Goal: Complete application form: Complete application form

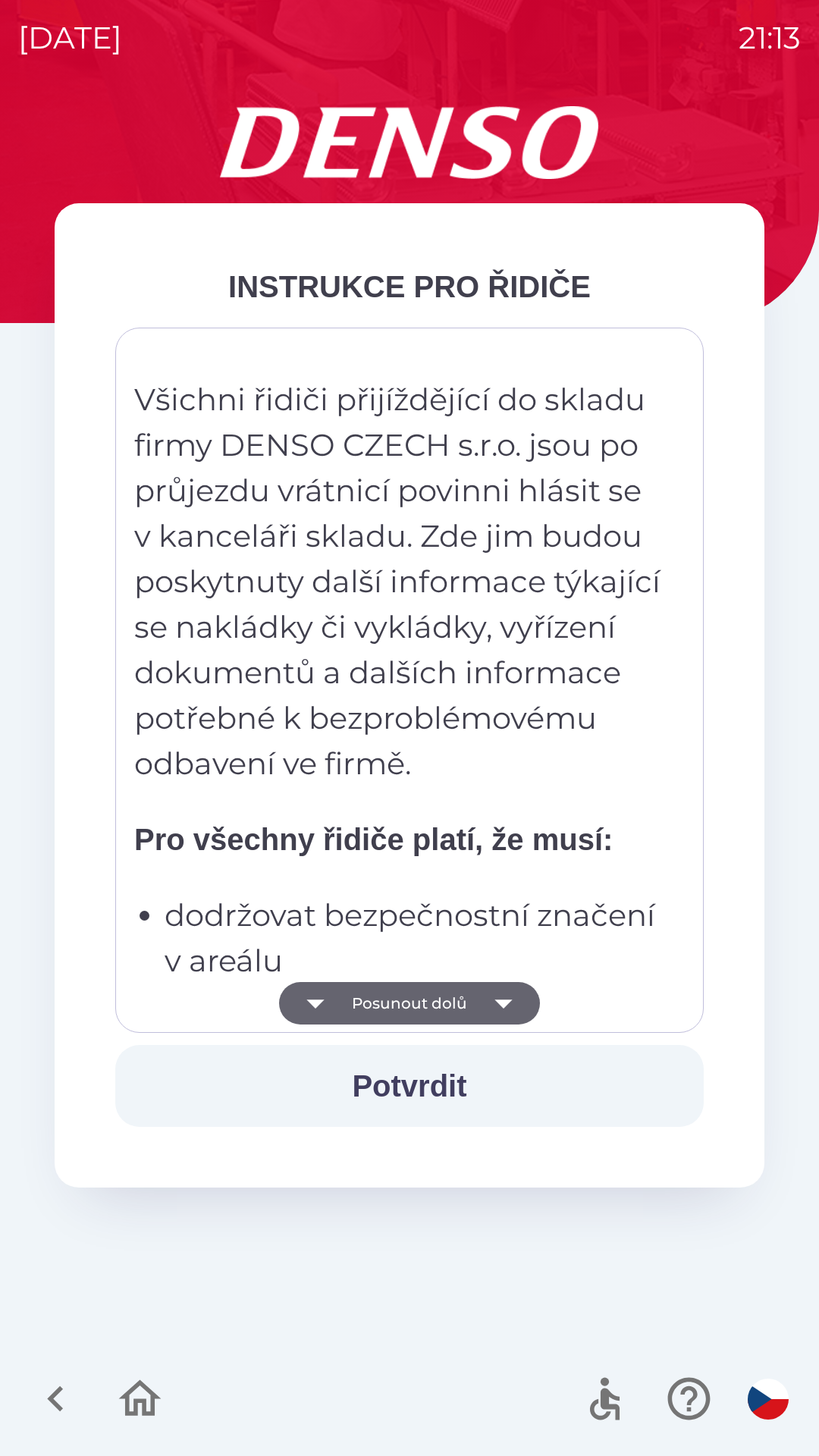
click at [485, 968] on p "dodržovat bezpečnostní značení v areálu" at bounding box center [414, 938] width 499 height 91
click at [452, 1061] on button "Potvrdit" at bounding box center [409, 1086] width 588 height 81
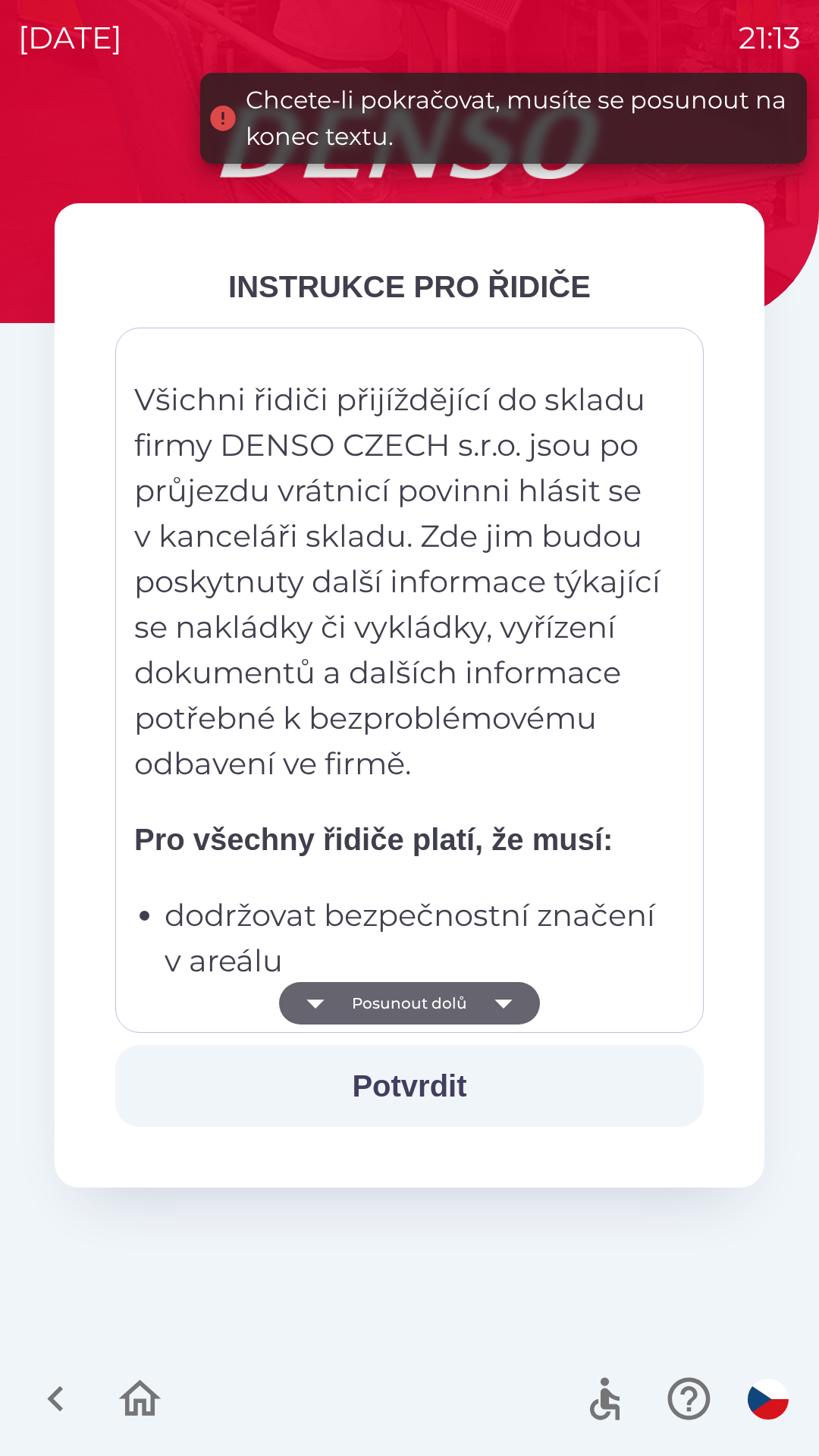
click at [457, 987] on button "Posunout dolů" at bounding box center [410, 1002] width 261 height 42
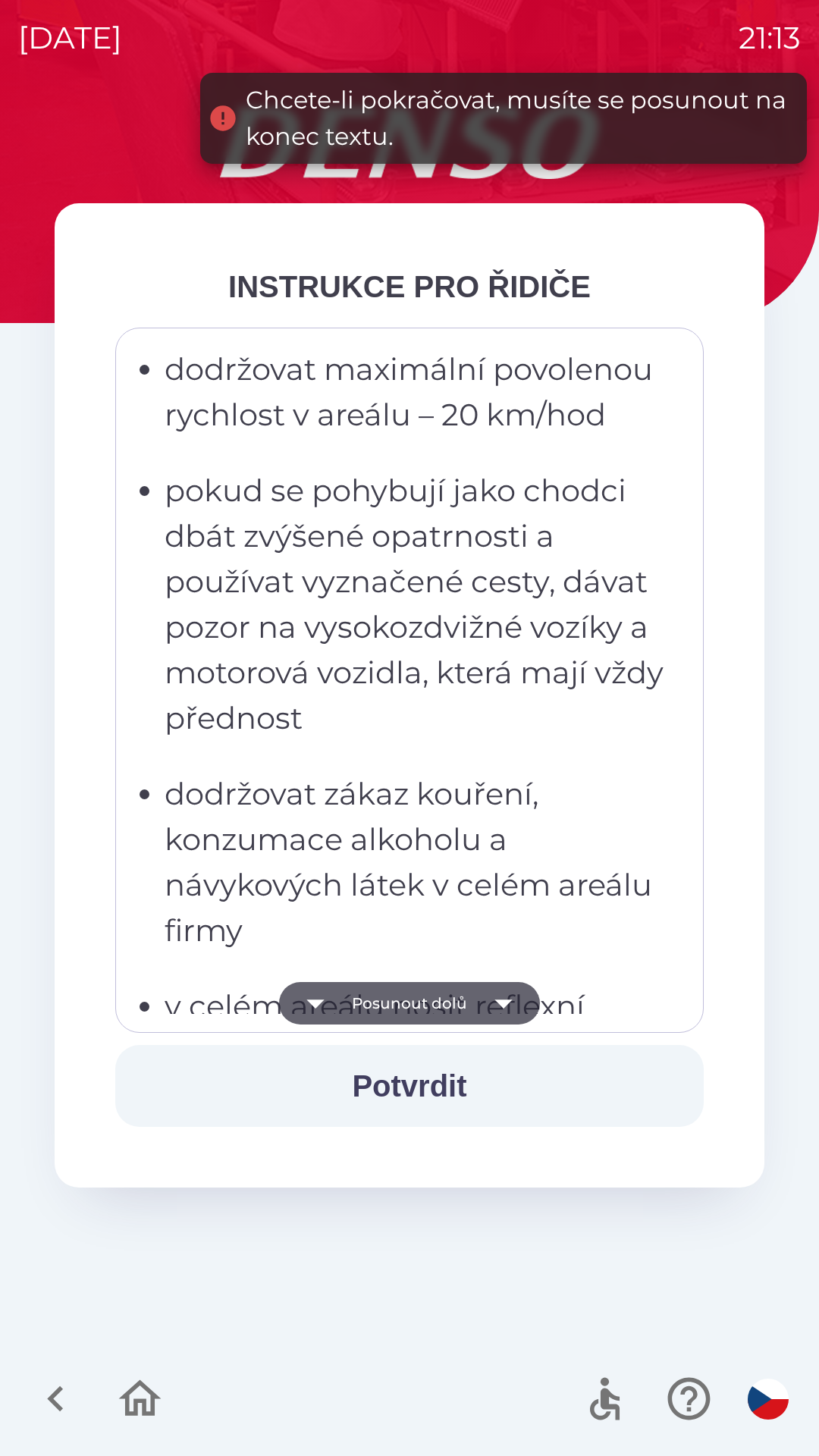
click at [440, 996] on button "Posunout dolů" at bounding box center [410, 1002] width 261 height 42
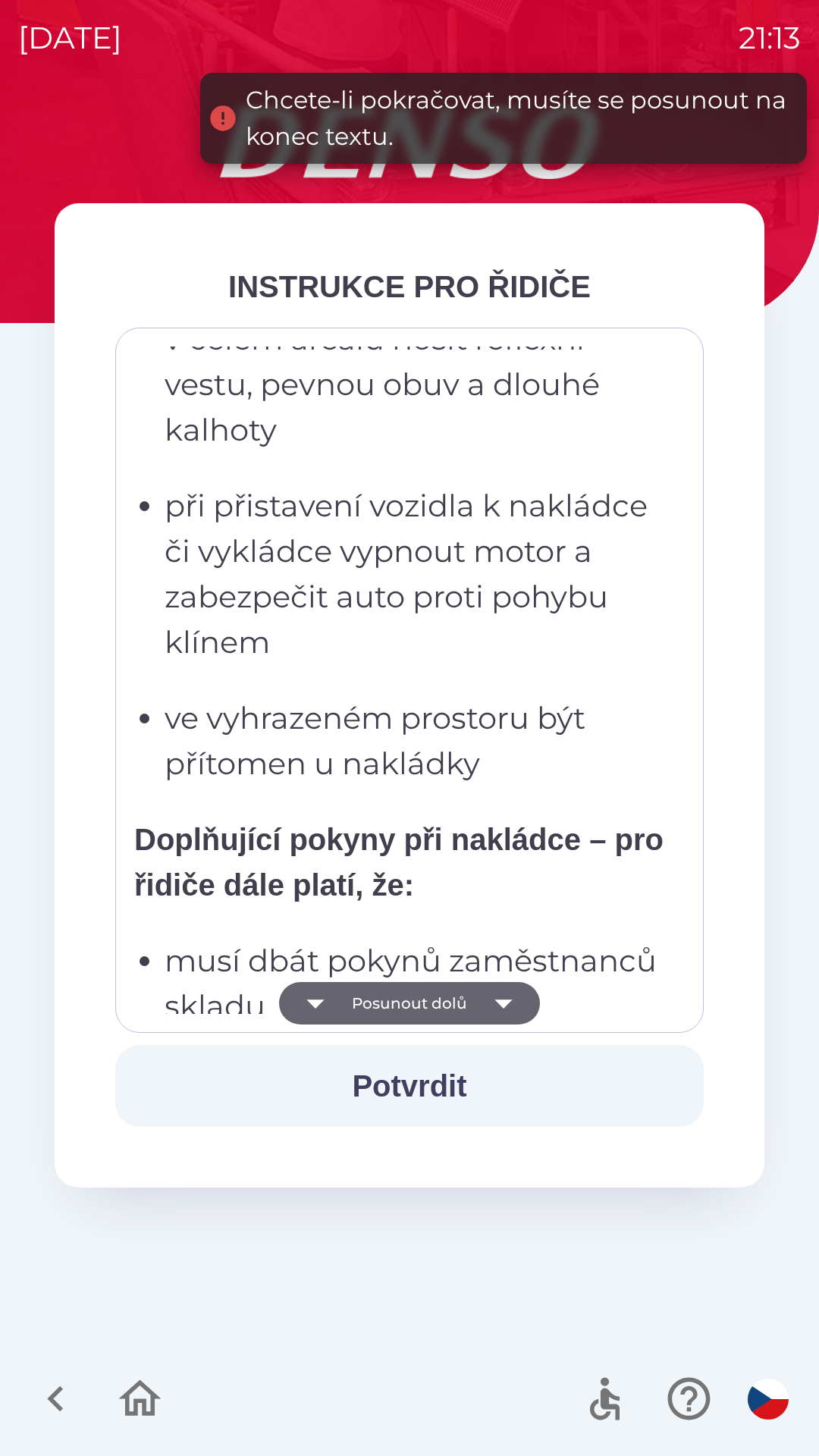
click at [439, 998] on button "Posunout dolů" at bounding box center [410, 1002] width 261 height 42
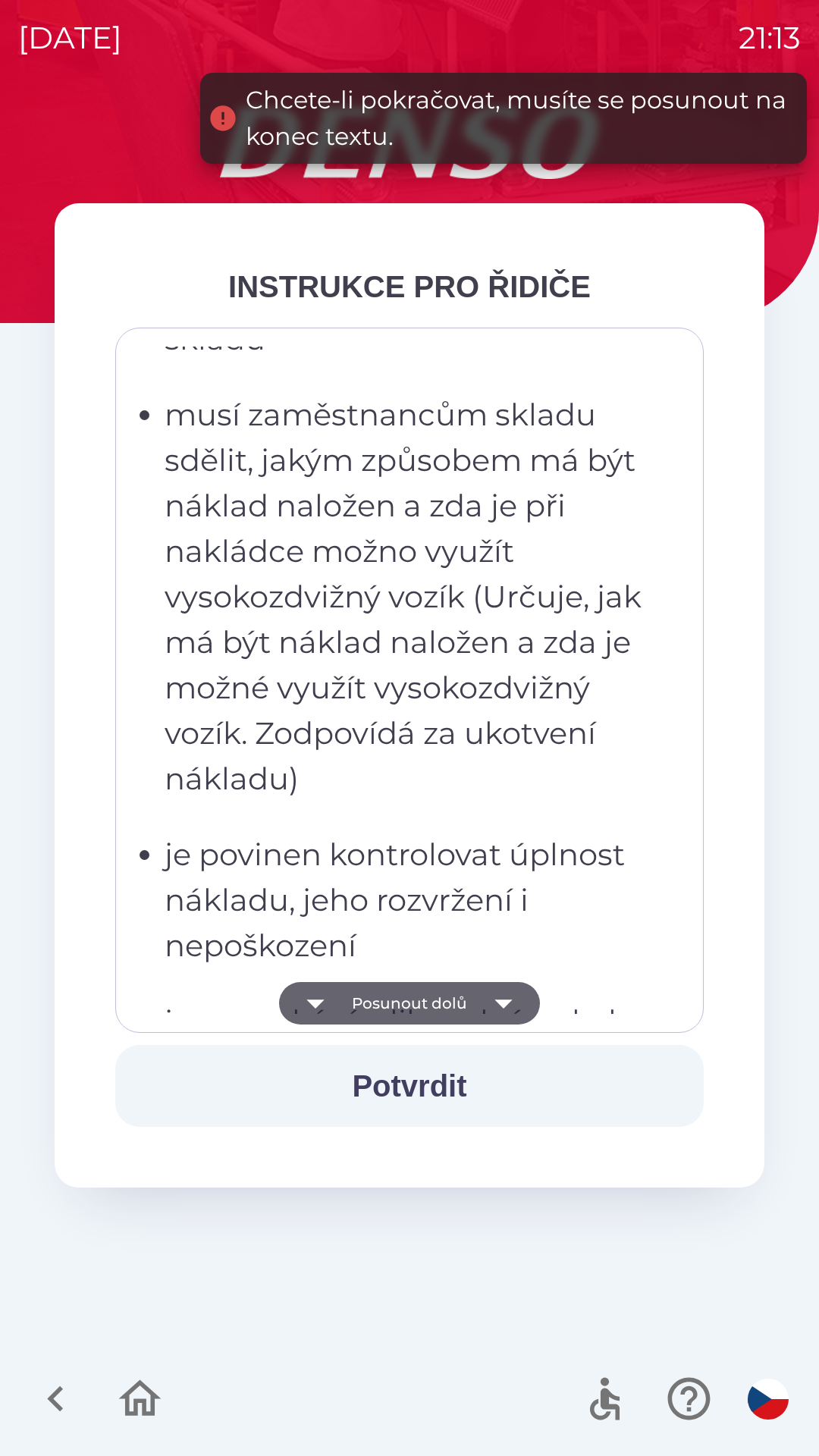
click at [442, 1012] on button "Posunout dolů" at bounding box center [410, 1002] width 261 height 42
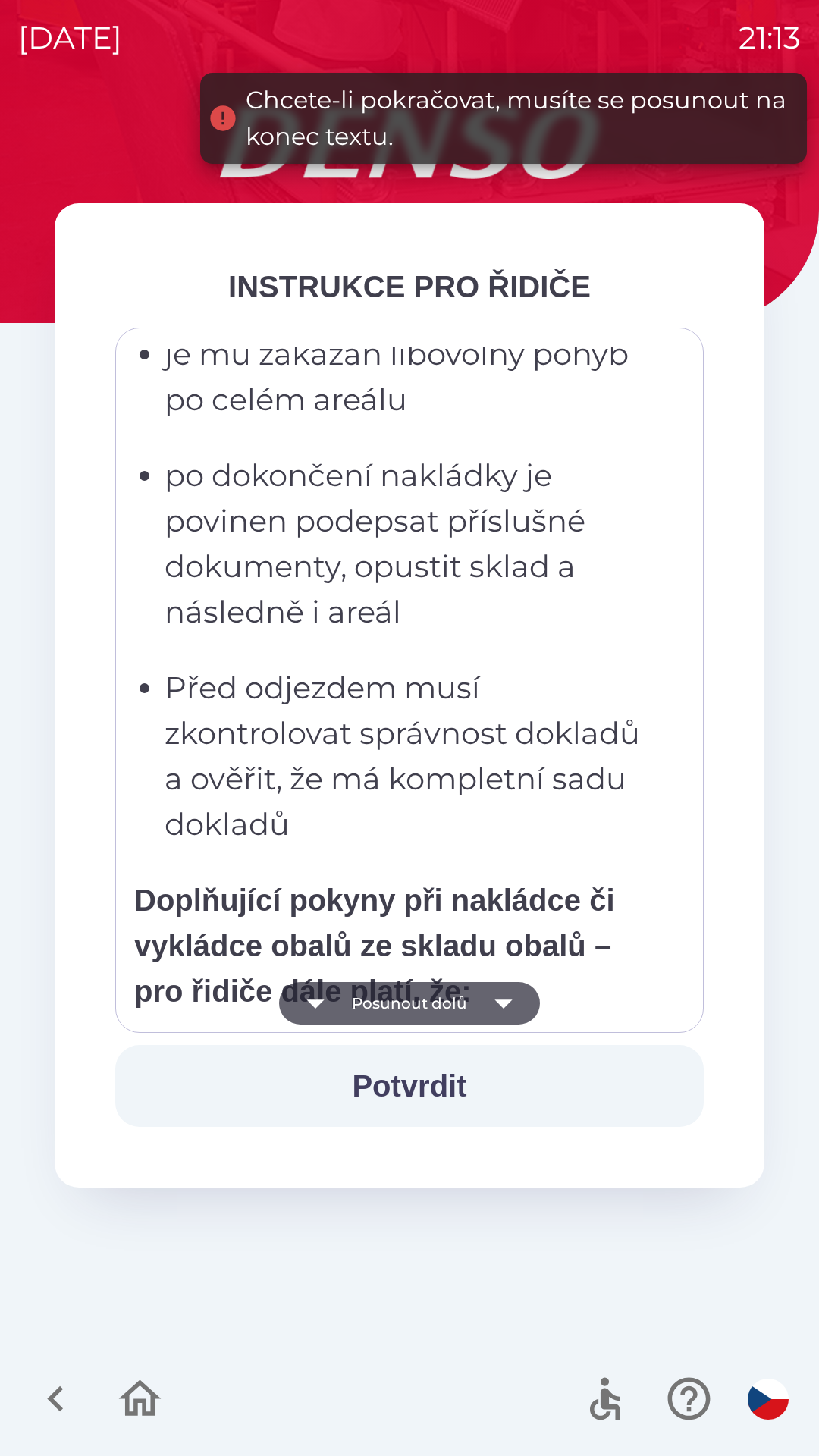
click at [452, 992] on button "Posunout dolů" at bounding box center [410, 1002] width 261 height 42
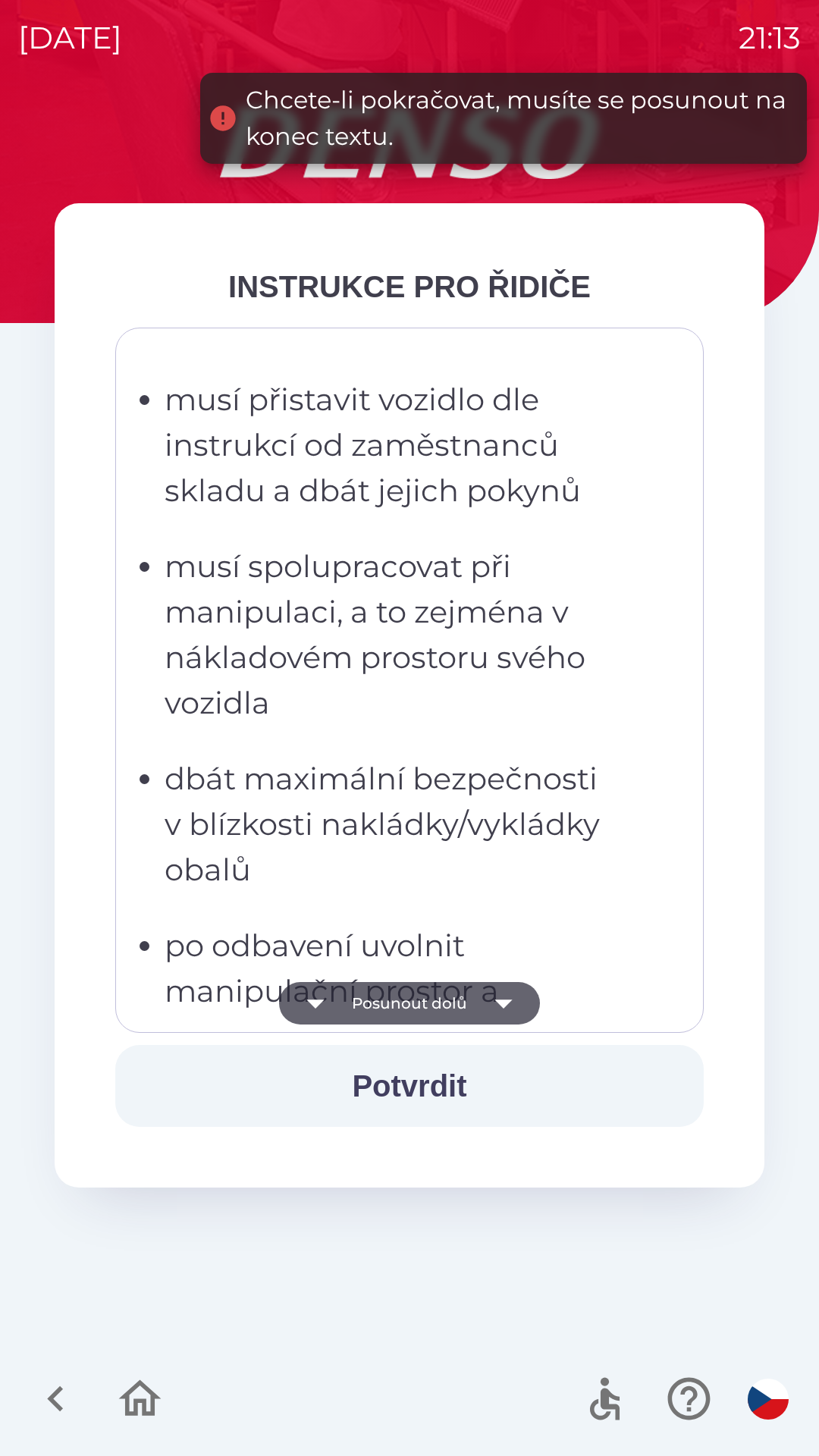
click at [453, 996] on button "Posunout dolů" at bounding box center [410, 1002] width 261 height 42
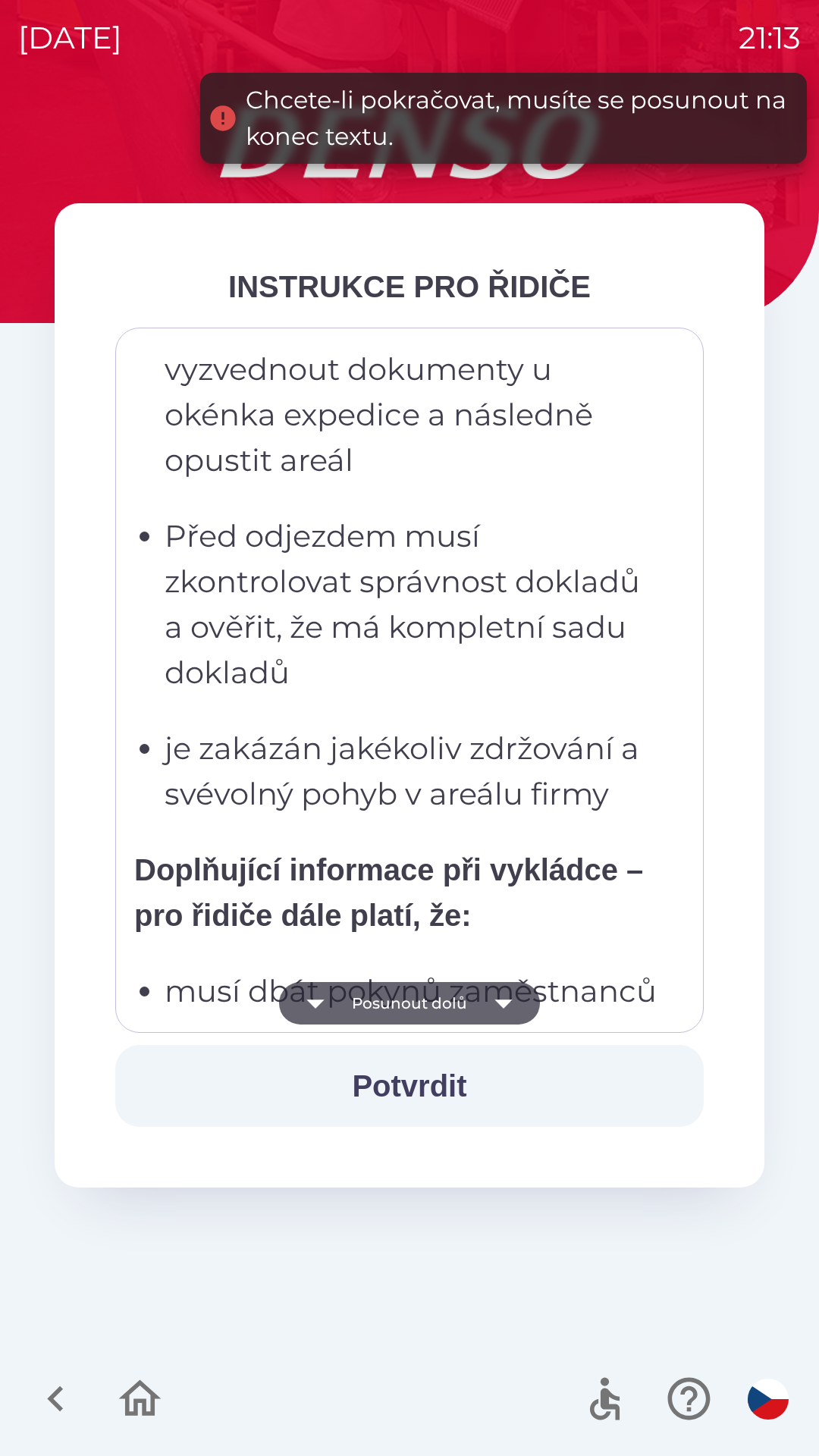
click at [469, 1021] on button "Posunout dolů" at bounding box center [410, 1002] width 261 height 42
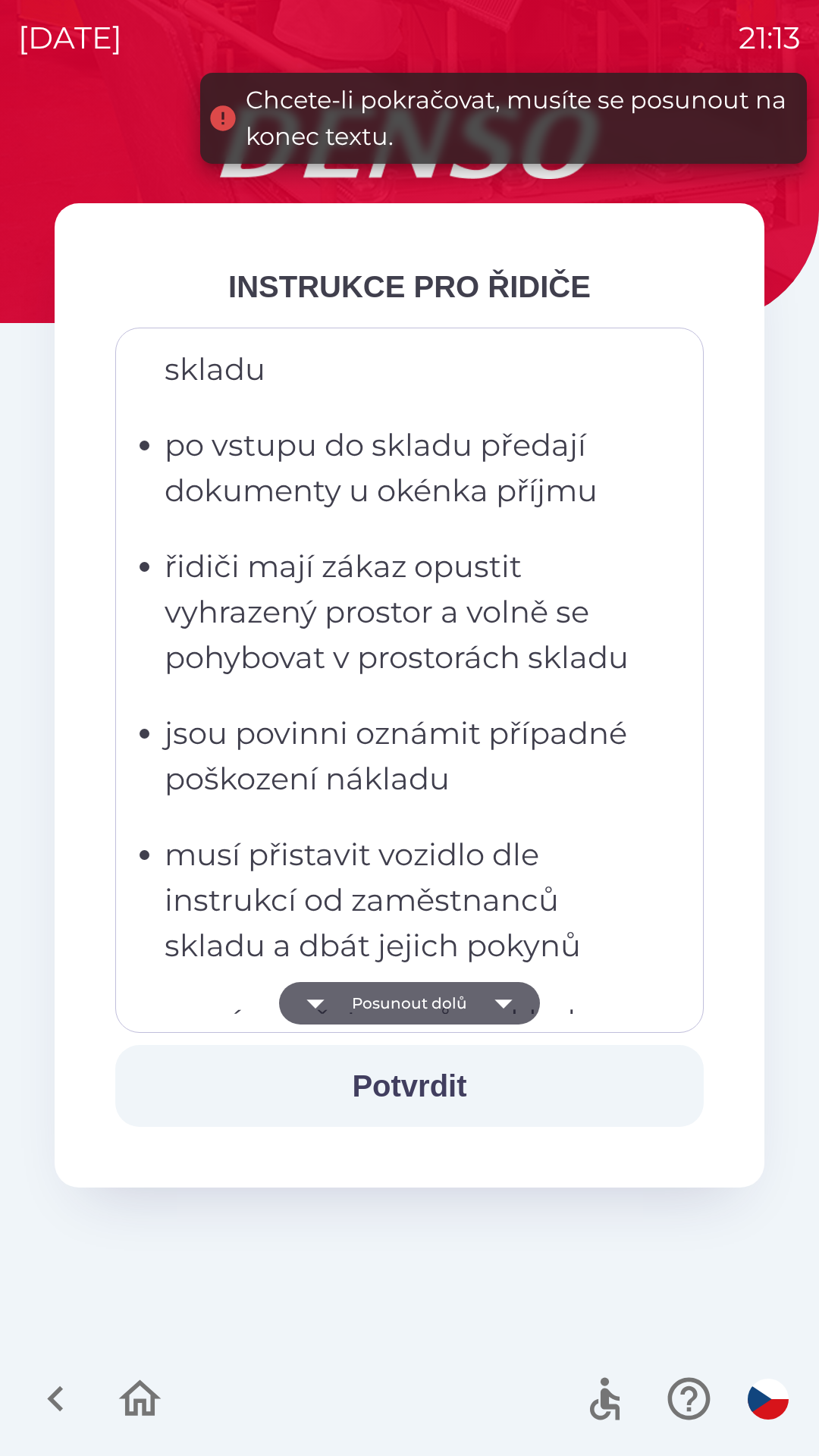
click at [470, 1012] on button "Posunout dolů" at bounding box center [410, 1002] width 261 height 42
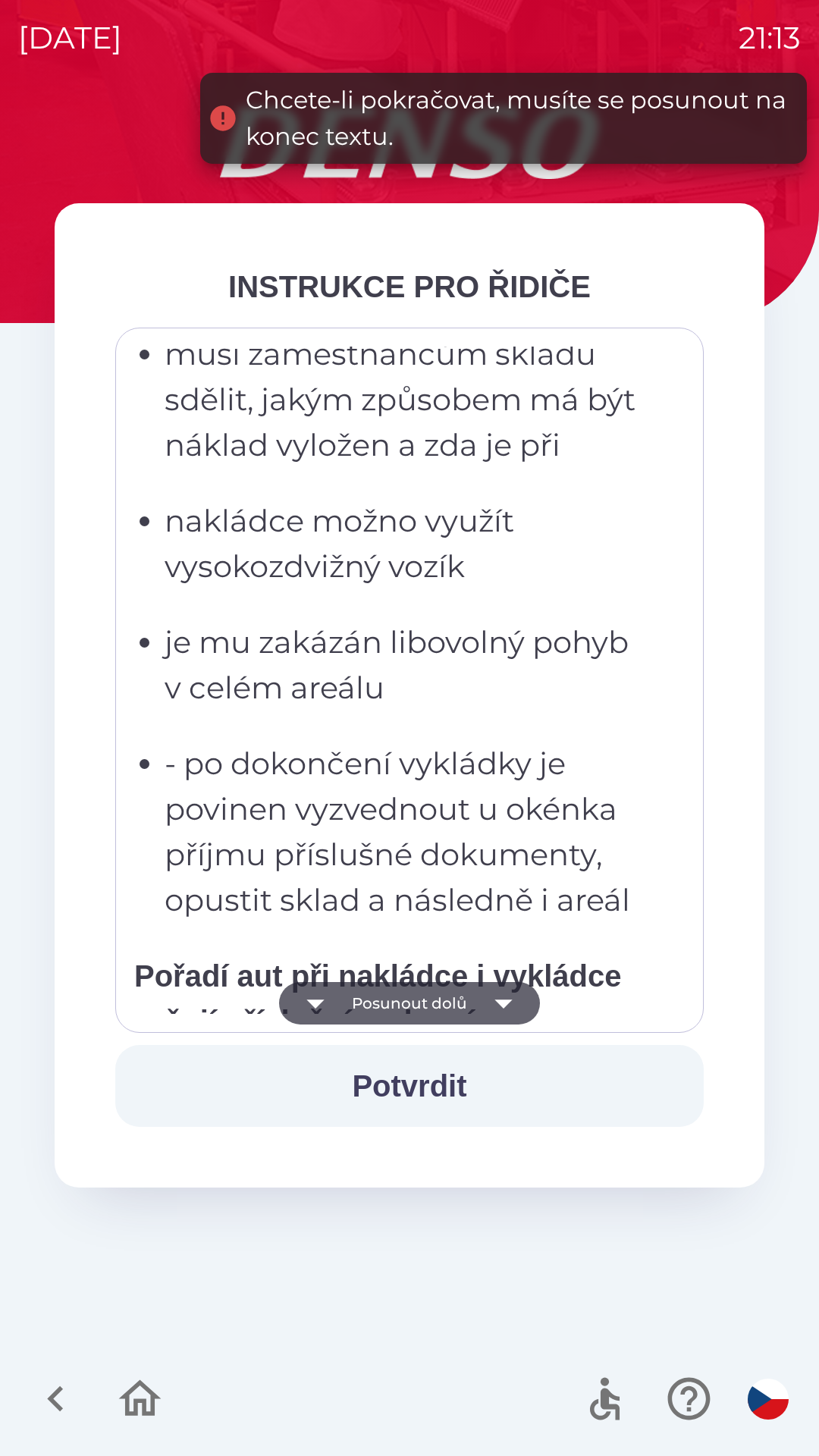
click at [484, 1012] on icon "button" at bounding box center [503, 1002] width 42 height 42
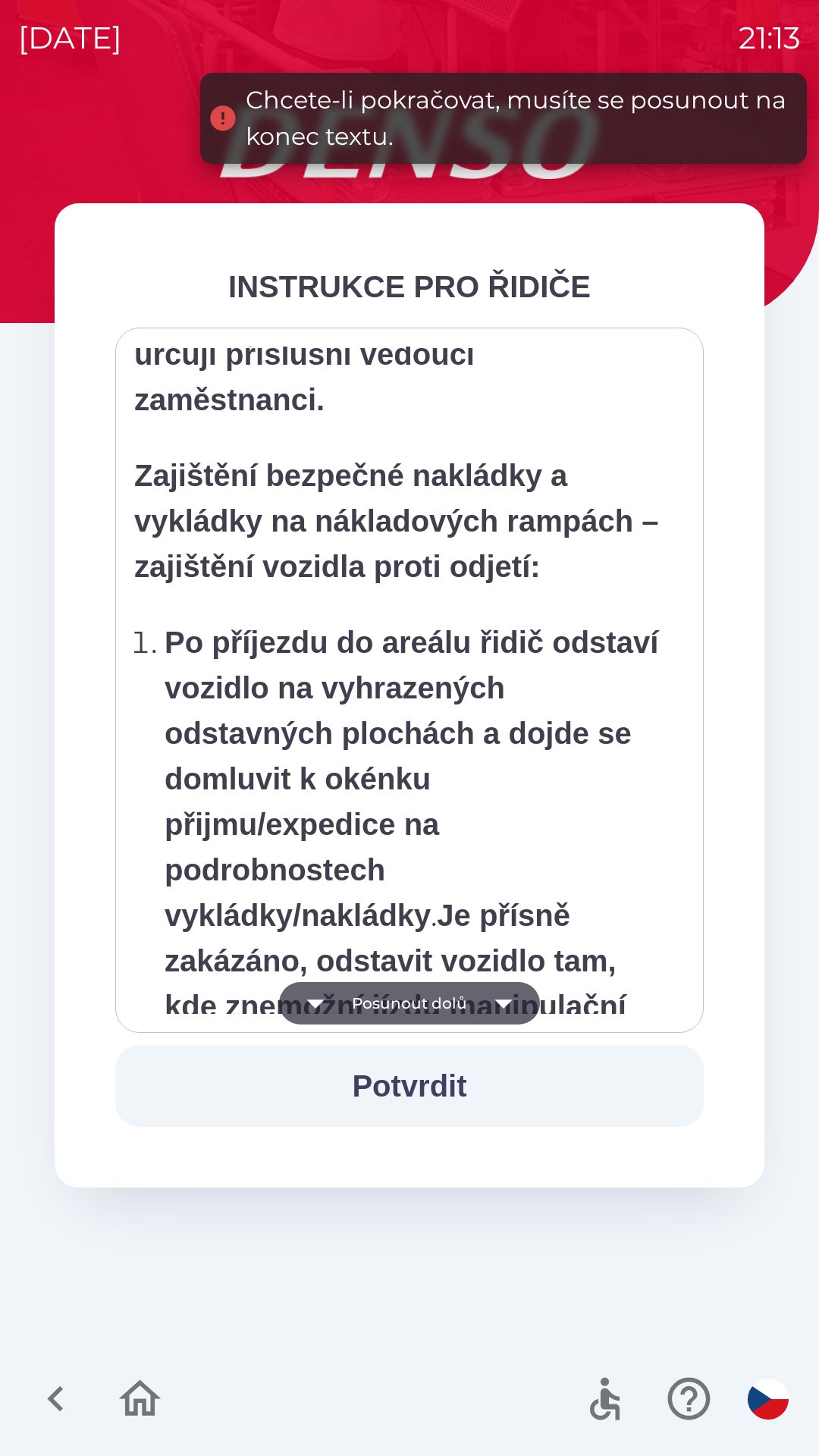
click at [488, 998] on icon "button" at bounding box center [503, 1002] width 42 height 42
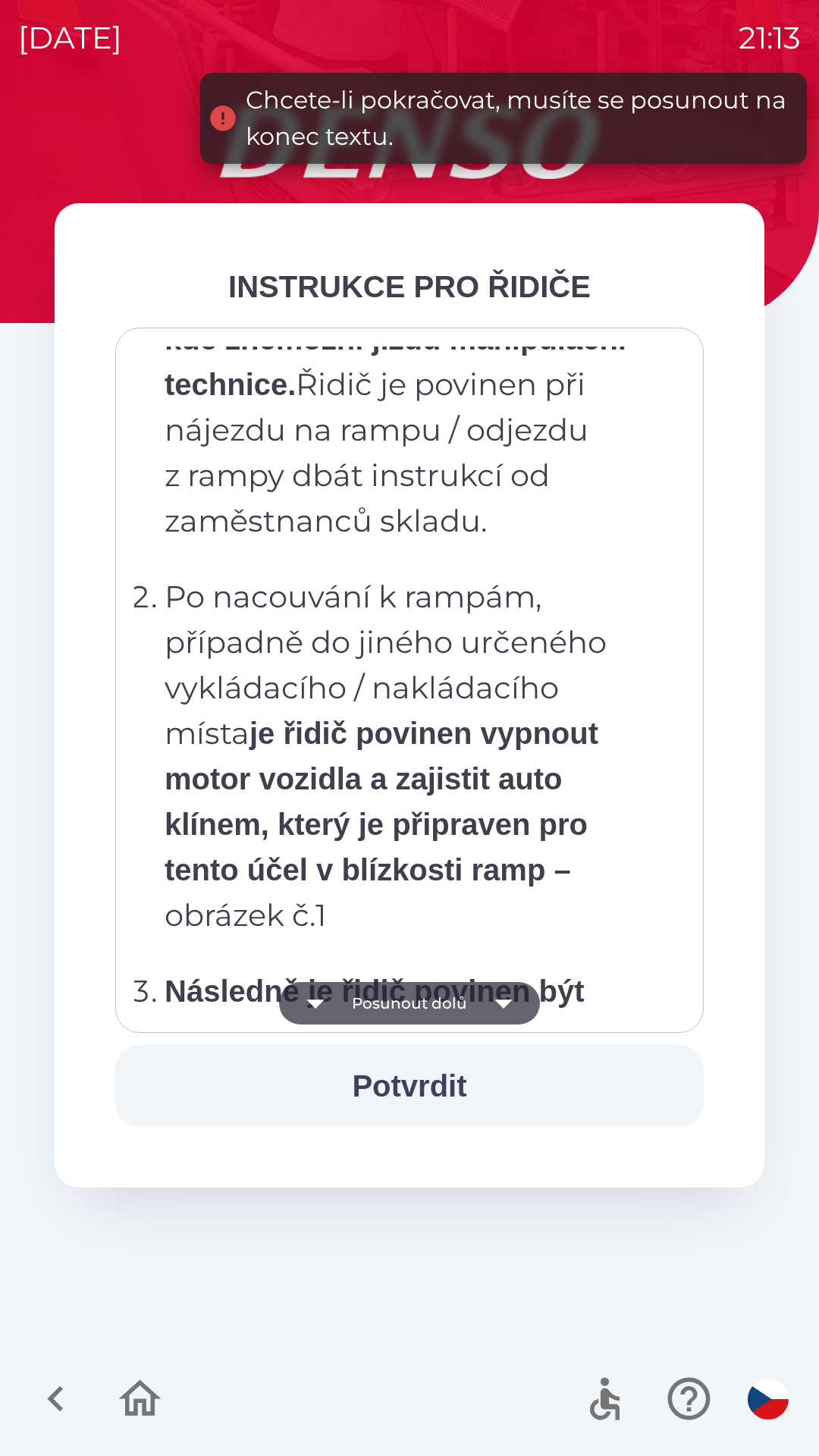
click at [492, 1002] on icon "button" at bounding box center [503, 1002] width 42 height 42
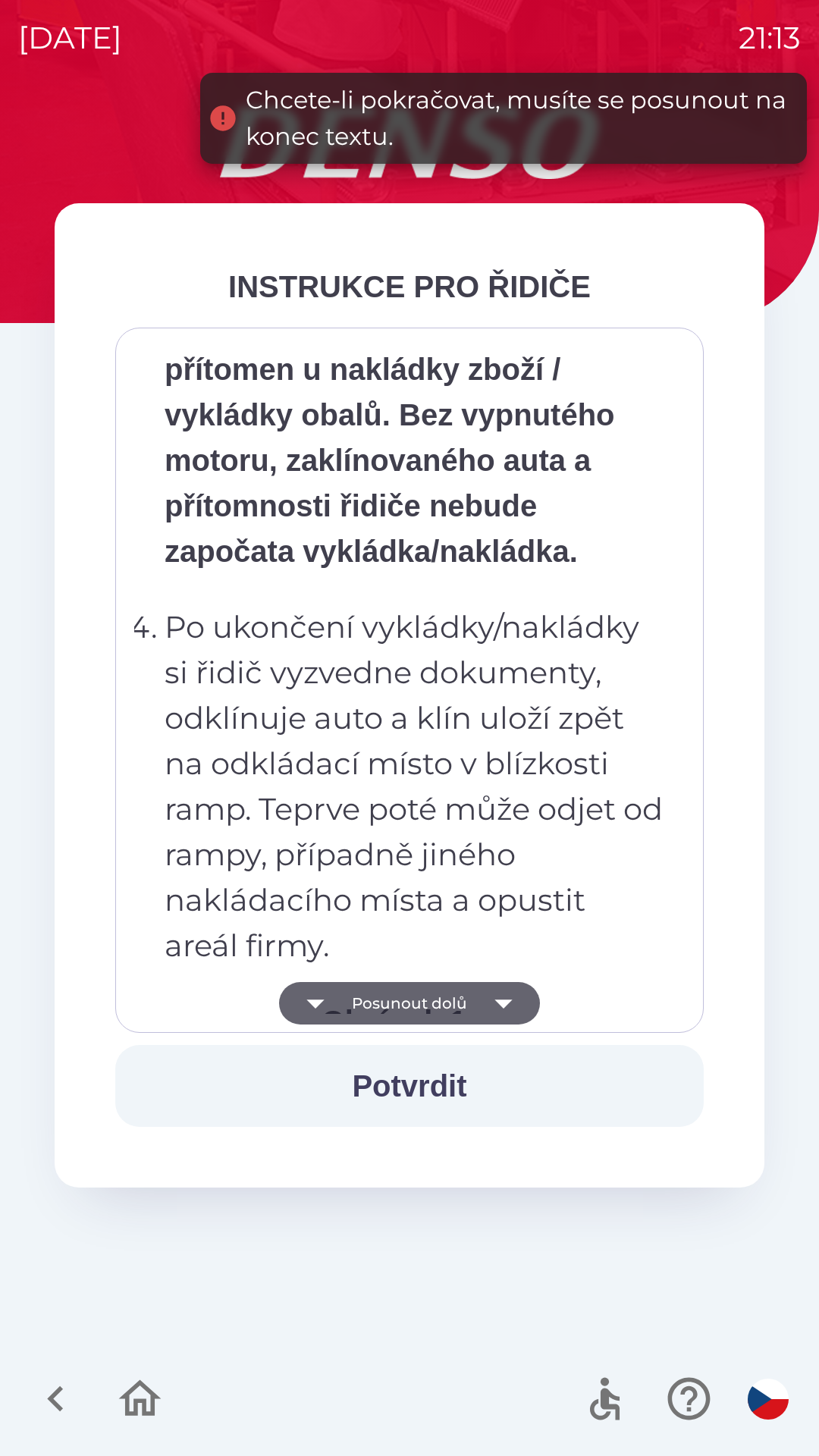
click at [478, 1018] on button "Posunout dolů" at bounding box center [410, 1002] width 261 height 42
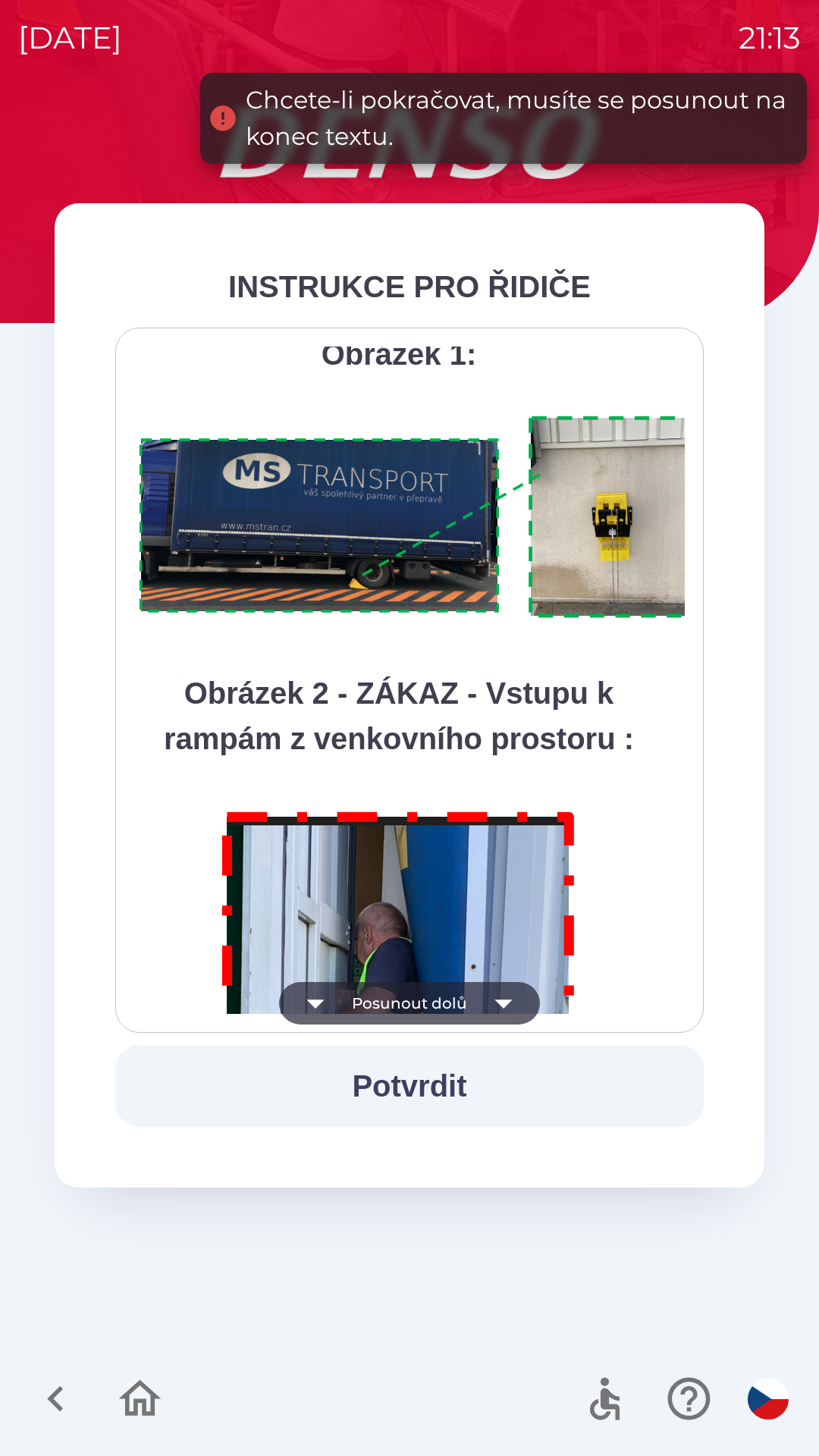
click at [470, 1015] on button "Posunout dolů" at bounding box center [410, 1002] width 261 height 42
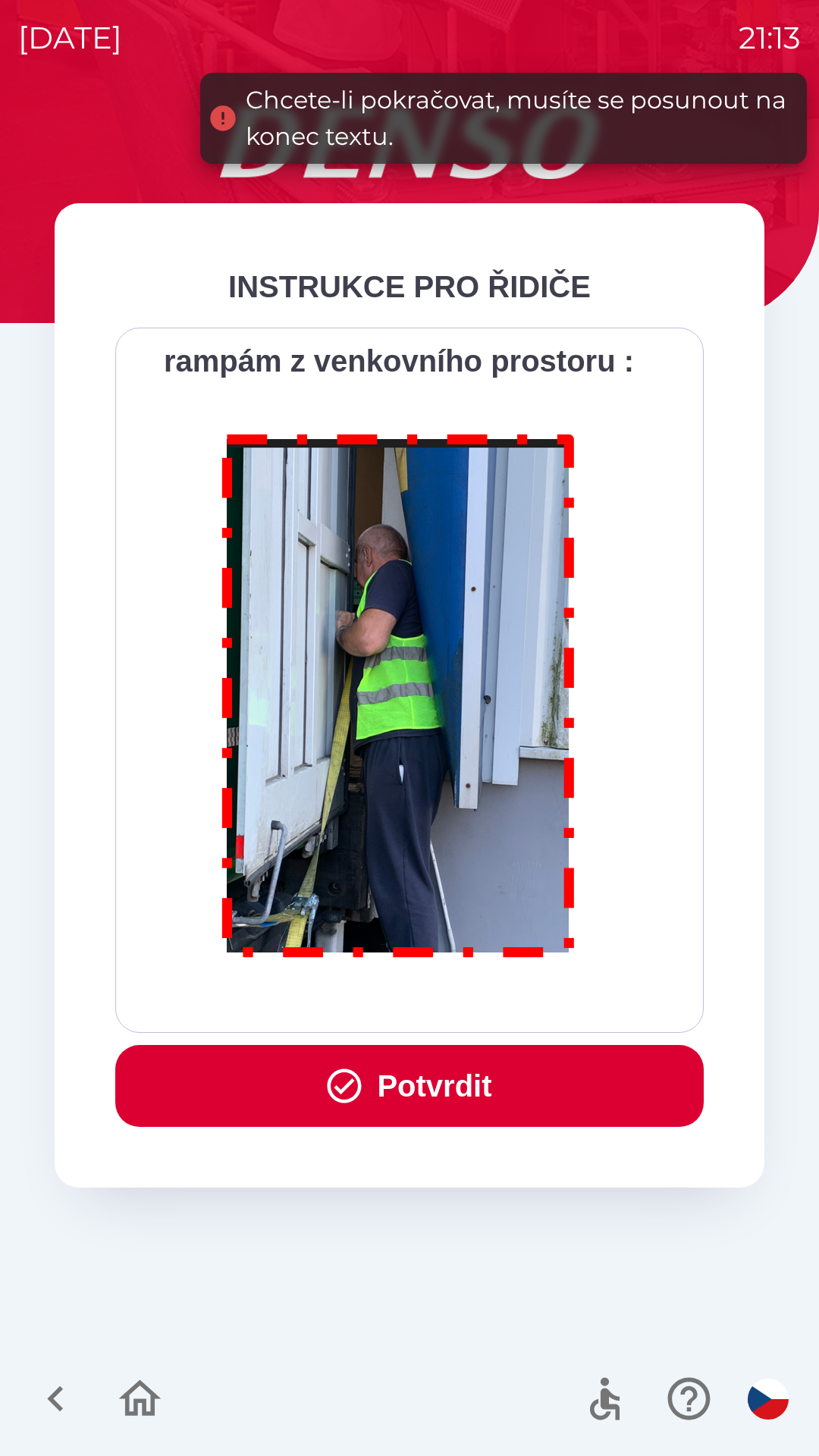
click at [496, 980] on p at bounding box center [399, 699] width 529 height 569
click at [515, 1078] on button "Potvrdit" at bounding box center [409, 1086] width 588 height 81
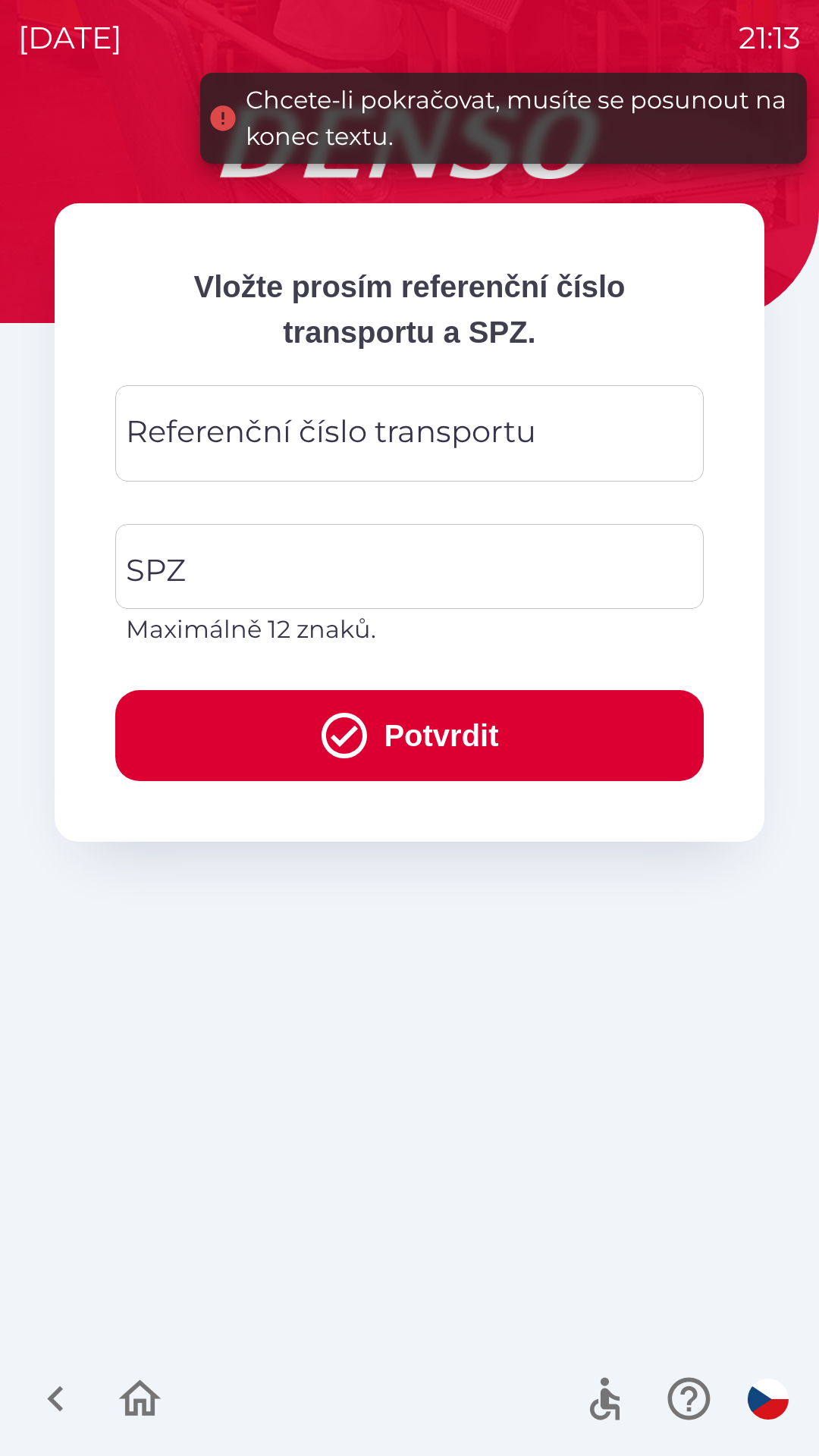
click at [345, 448] on div "Referenční číslo transportu Referenční číslo transportu" at bounding box center [409, 433] width 588 height 96
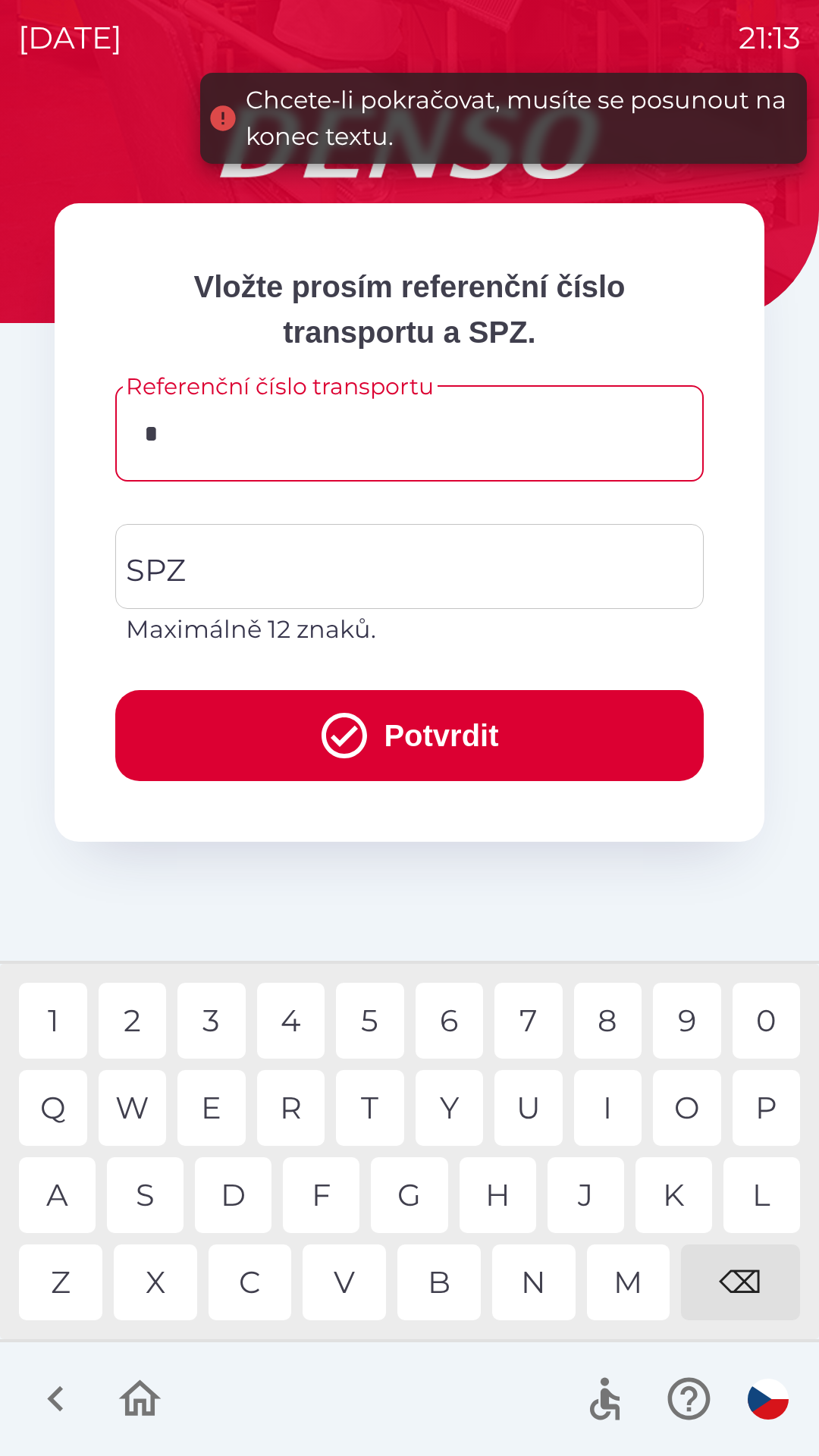
click at [249, 1200] on div "D" at bounding box center [234, 1195] width 77 height 76
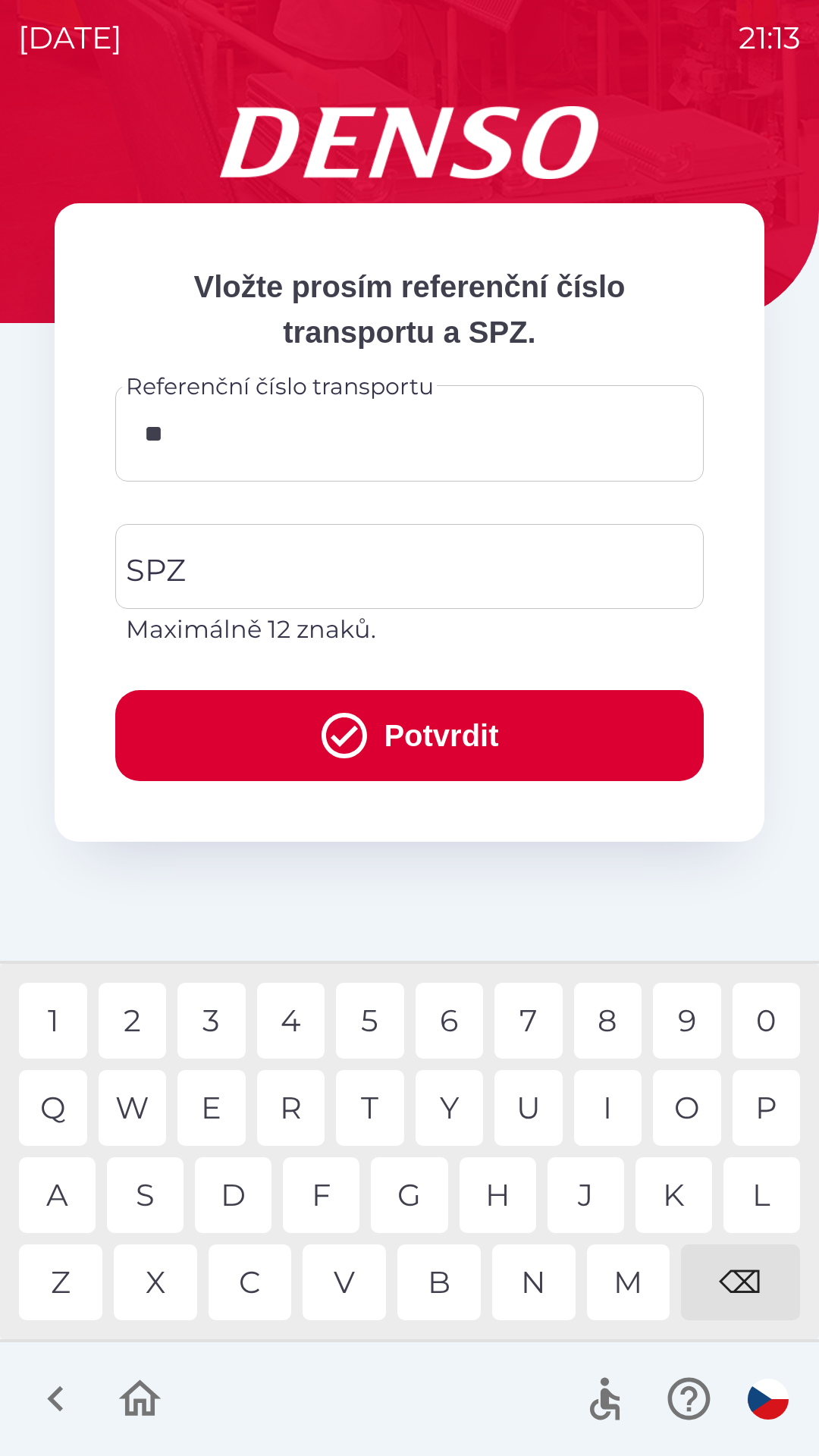
click at [687, 1189] on div "K" at bounding box center [674, 1195] width 77 height 76
click at [321, 1275] on div "V" at bounding box center [344, 1282] width 83 height 76
click at [627, 1027] on div "8" at bounding box center [609, 1020] width 69 height 76
click at [765, 1018] on div "0" at bounding box center [767, 1020] width 69 height 76
click at [128, 1011] on div "2" at bounding box center [133, 1020] width 69 height 76
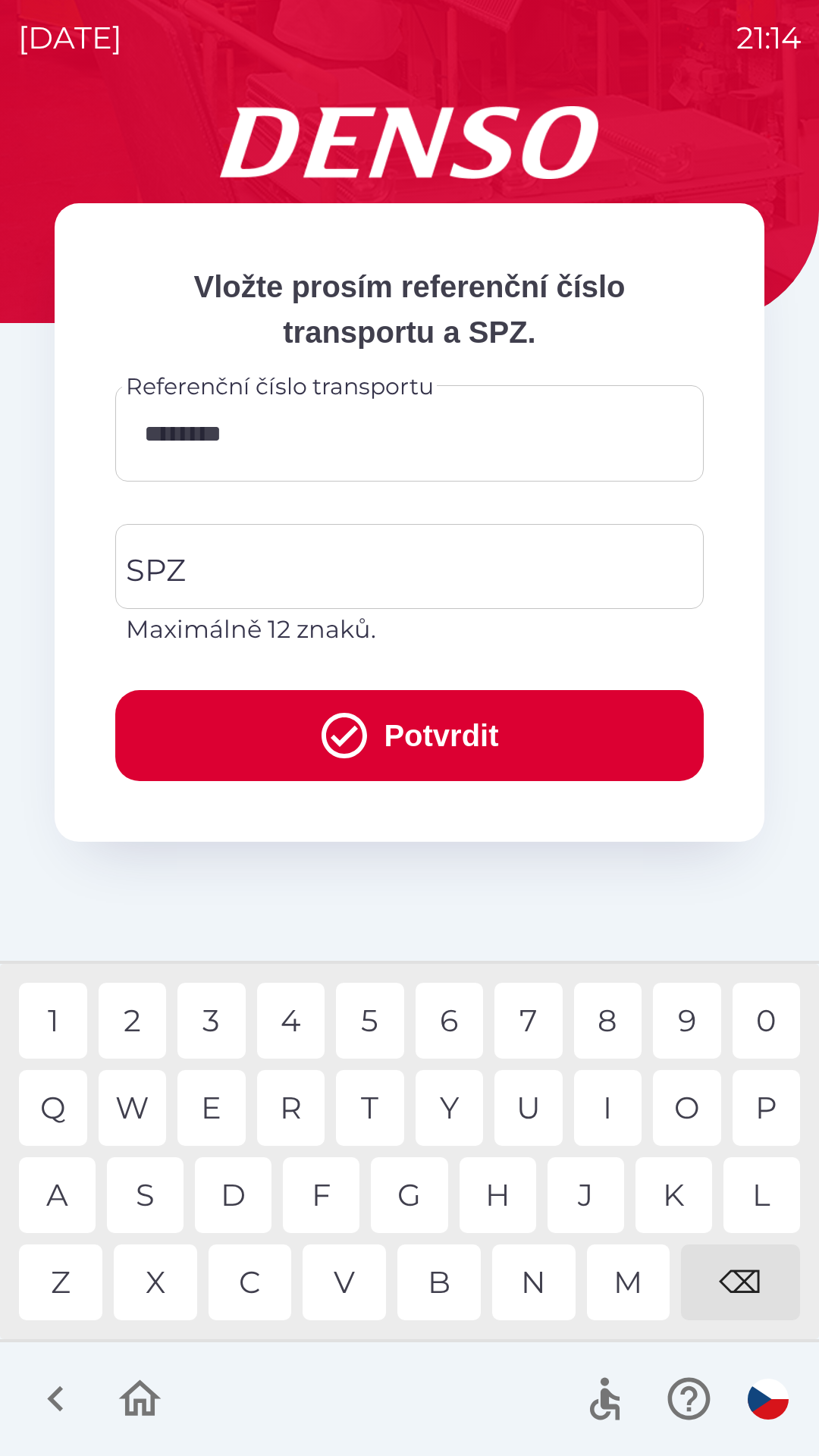
click at [212, 1015] on div "3" at bounding box center [212, 1020] width 69 height 76
type input "*********"
click at [685, 1017] on div "9" at bounding box center [687, 1020] width 69 height 76
click at [420, 559] on input "SPZ" at bounding box center [398, 566] width 552 height 72
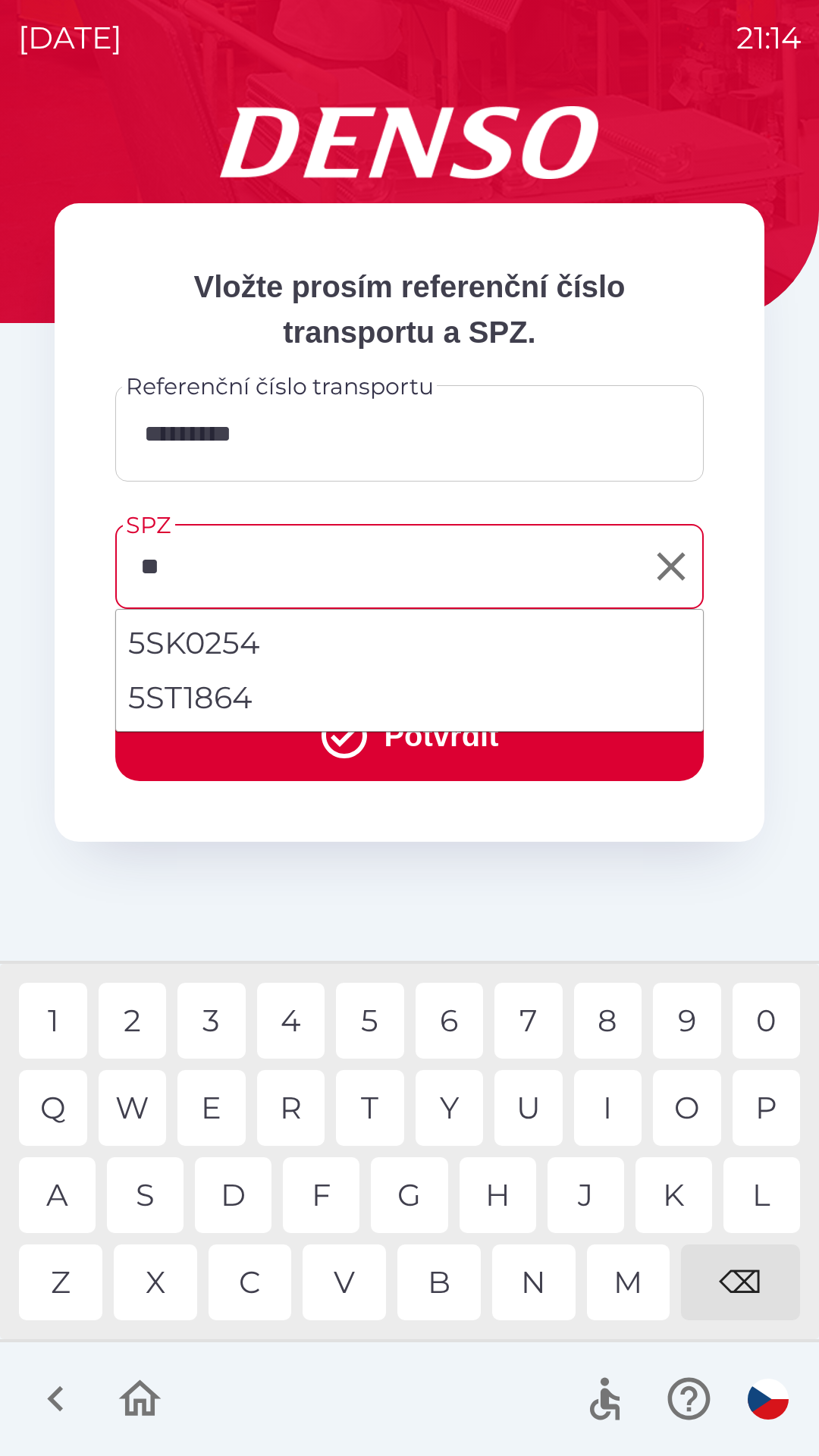
click at [257, 694] on li "5ST1864" at bounding box center [410, 698] width 587 height 55
type input "*******"
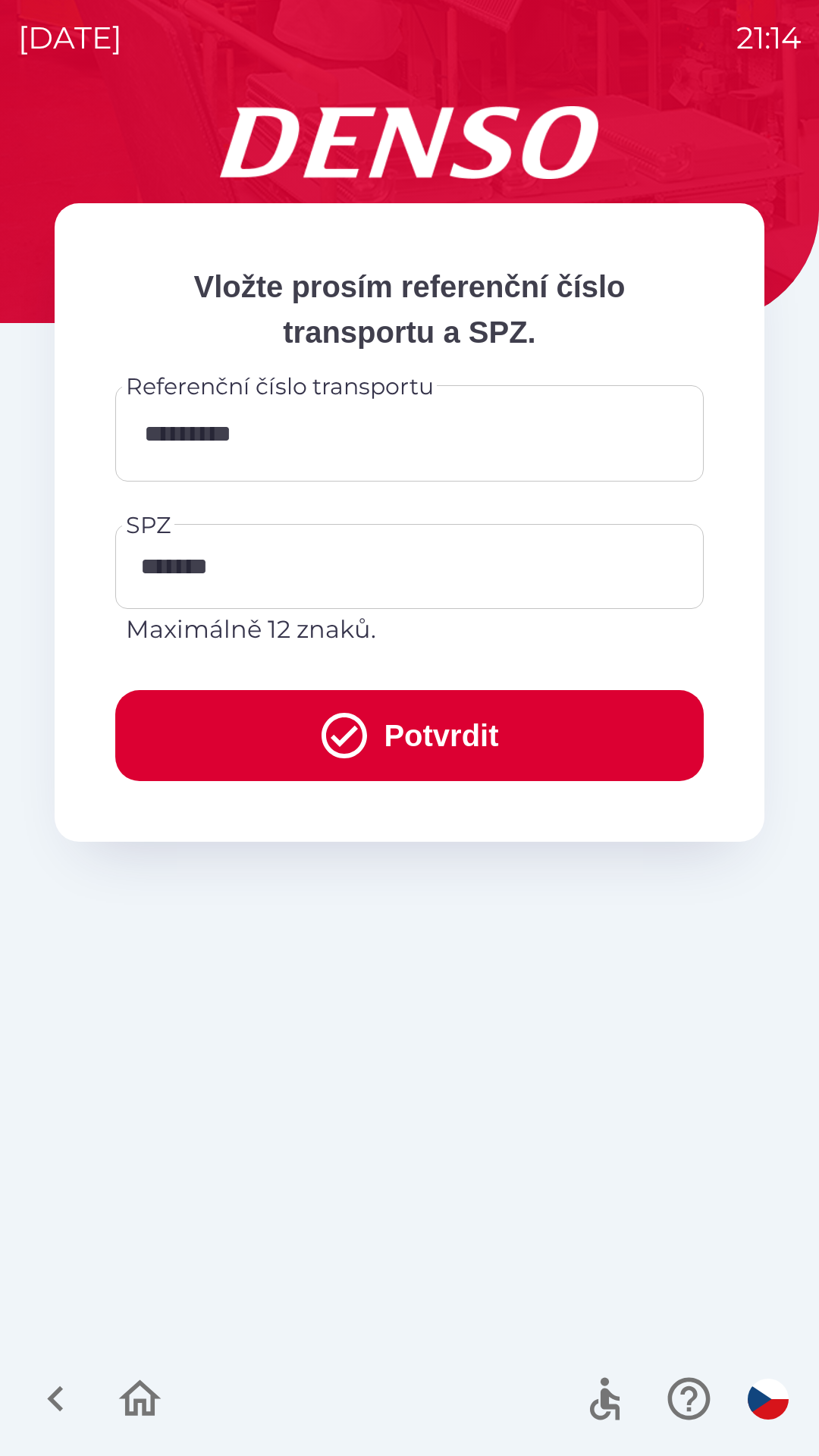
click at [421, 728] on button "Potvrdit" at bounding box center [409, 735] width 588 height 91
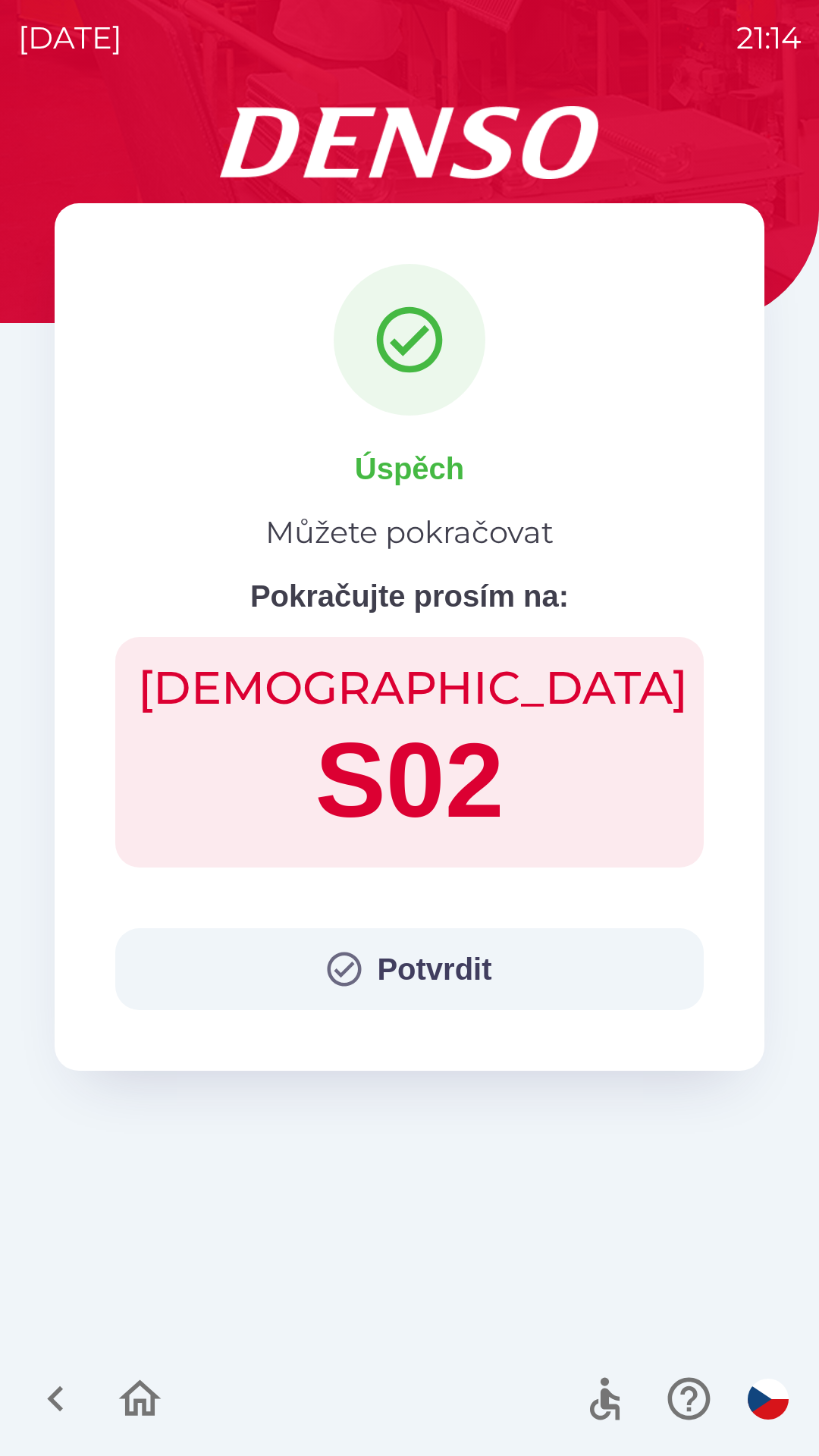
click at [397, 965] on button "Potvrdit" at bounding box center [409, 969] width 588 height 81
